Goal: Information Seeking & Learning: Learn about a topic

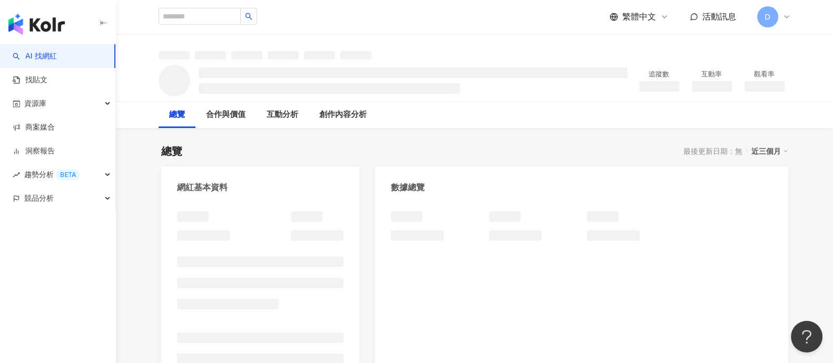
scroll to position [198, 0]
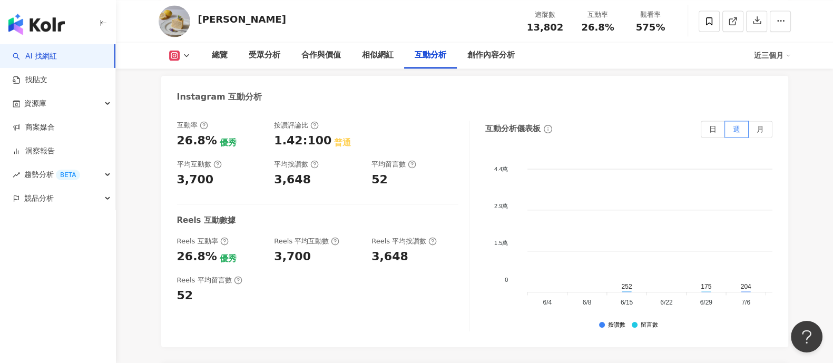
scroll to position [2106, 0]
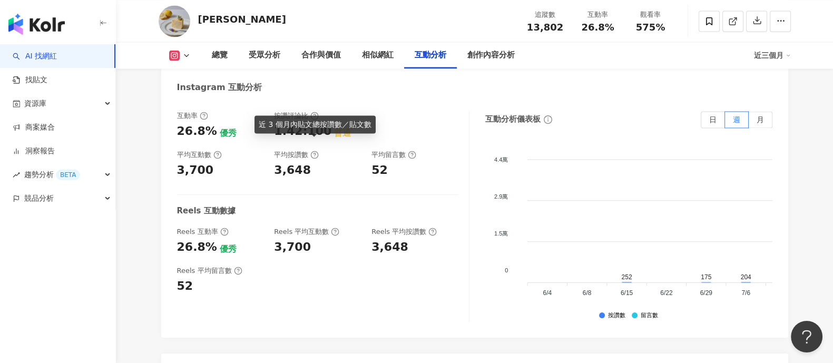
click at [314, 151] on icon at bounding box center [314, 155] width 8 height 8
click at [315, 151] on icon at bounding box center [314, 155] width 8 height 8
click at [314, 151] on icon at bounding box center [314, 155] width 8 height 8
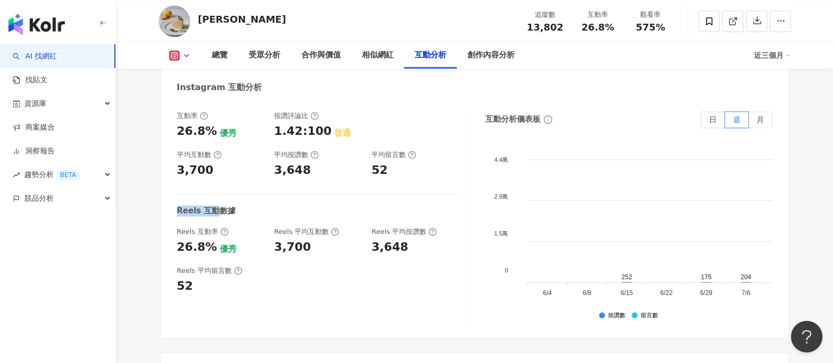
drag, startPoint x: 173, startPoint y: 202, endPoint x: 215, endPoint y: 201, distance: 41.6
click at [215, 201] on div "互動率 26.8% 優秀 按讚評論比 1.42:100 普通 平均互動數 3,700 平均按讚數 3,648 平均留言數 52 Reels 互動數據 Reel…" at bounding box center [474, 219] width 627 height 237
drag, startPoint x: 361, startPoint y: 239, endPoint x: 408, endPoint y: 239, distance: 46.9
click at [406, 236] on div "Reels 互動率 26.8% 優秀 Reels 平均互動數 3,700 Reels 平均按讚數 3,648" at bounding box center [317, 241] width 281 height 28
click at [408, 239] on div "3,648" at bounding box center [414, 247] width 87 height 16
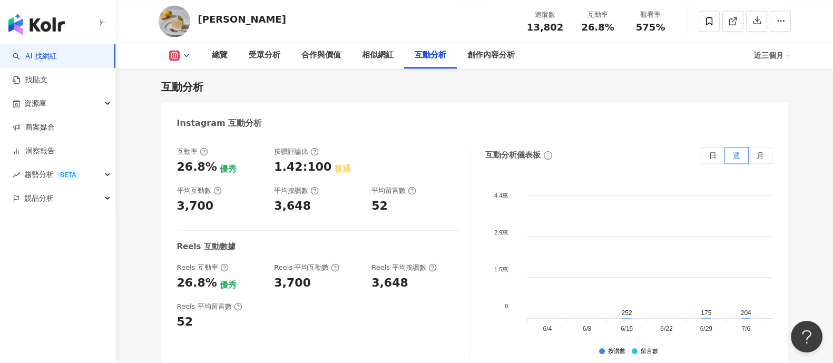
scroll to position [2040, 0]
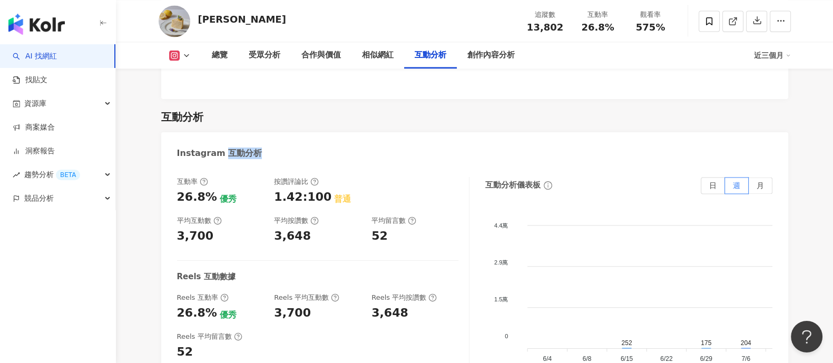
drag, startPoint x: 221, startPoint y: 142, endPoint x: 259, endPoint y: 141, distance: 37.4
click at [259, 141] on div "Instagram 互動分析" at bounding box center [474, 149] width 627 height 34
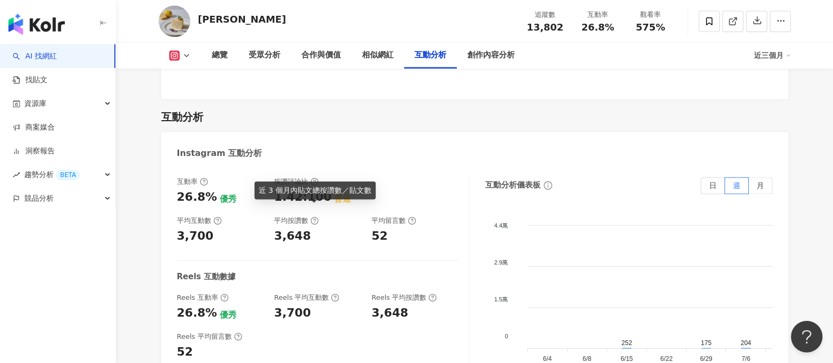
click at [314, 217] on icon at bounding box center [314, 221] width 8 height 8
click at [311, 218] on circle at bounding box center [314, 221] width 7 height 7
